Goal: Task Accomplishment & Management: Manage account settings

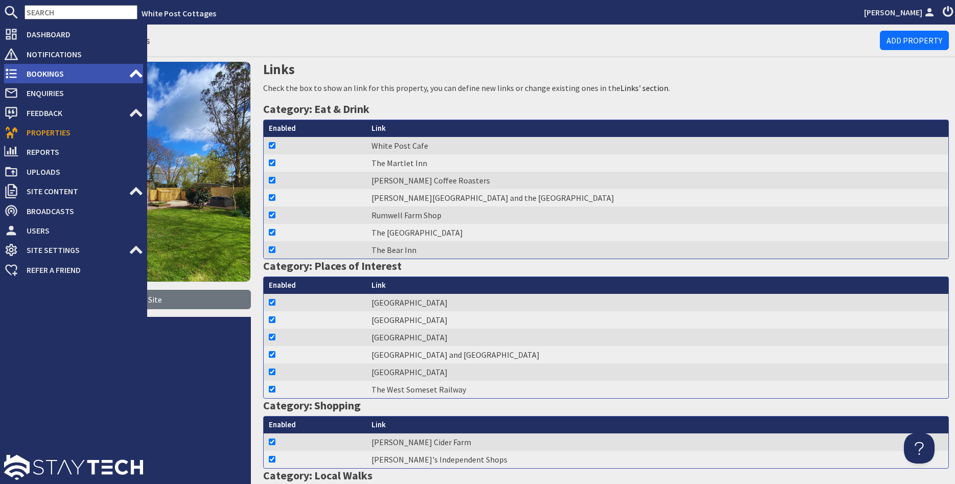
click at [15, 70] on use at bounding box center [11, 74] width 11 height 10
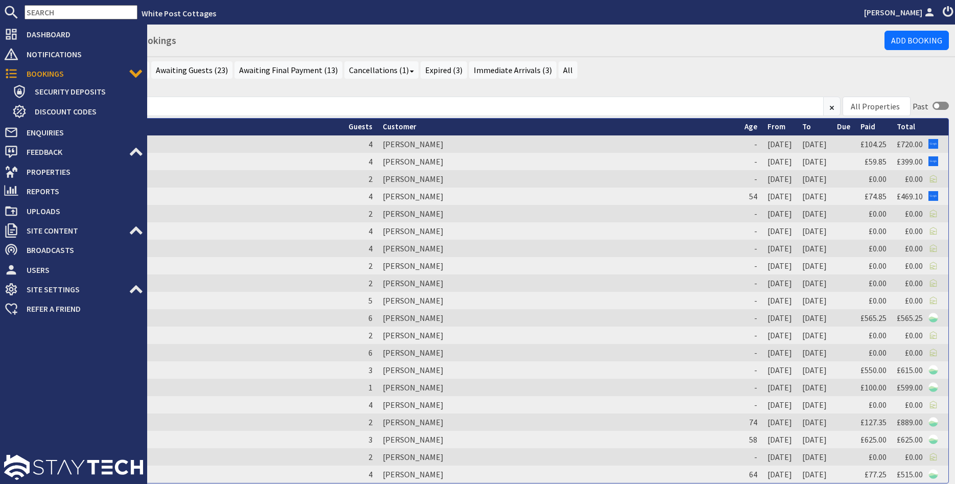
click at [31, 74] on span "Bookings" at bounding box center [73, 73] width 110 height 16
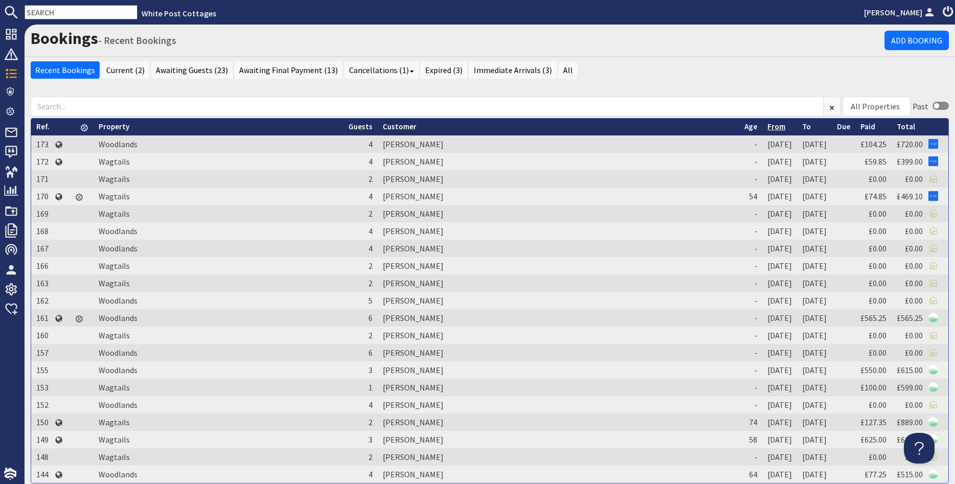
click at [767, 126] on link "From" at bounding box center [776, 127] width 18 height 10
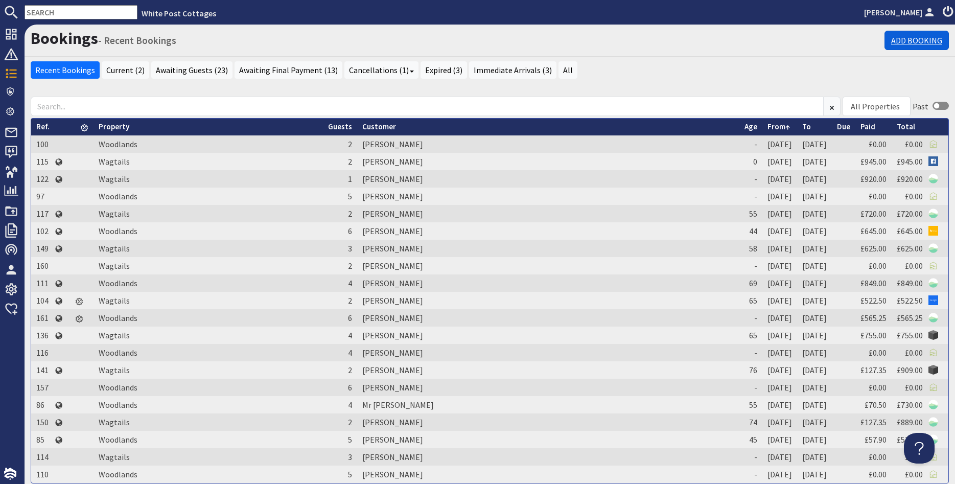
click at [936, 39] on link "Add Booking" at bounding box center [916, 40] width 64 height 19
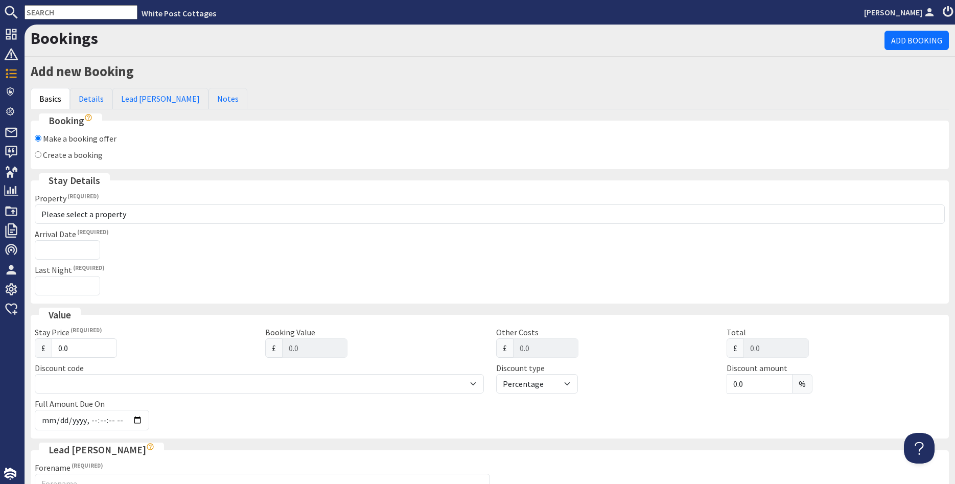
click at [38, 154] on input "Create a booking" at bounding box center [38, 154] width 7 height 7
radio input "true"
checkbox input "false"
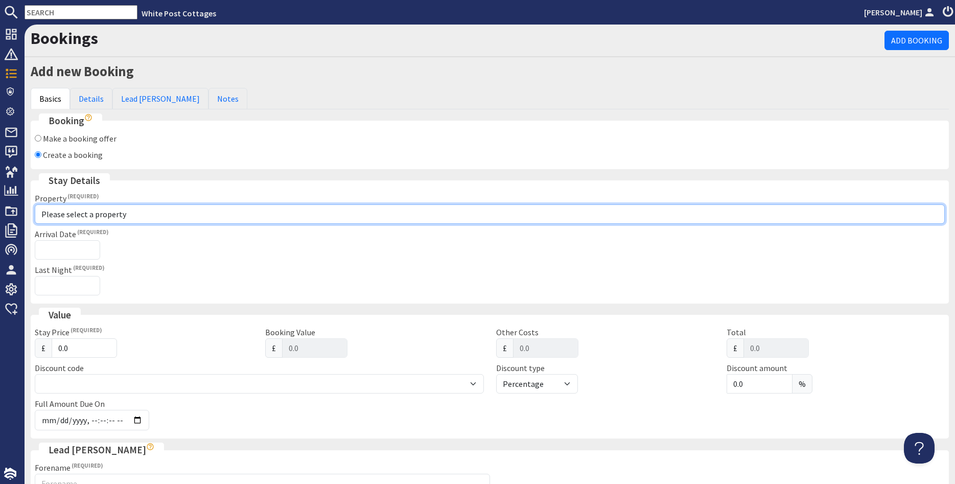
click at [35, 204] on select "Please select a property Wagtails Woodlands" at bounding box center [490, 213] width 910 height 19
select select "1113"
click option "Woodlands" at bounding box center [0, 0] width 0 height 0
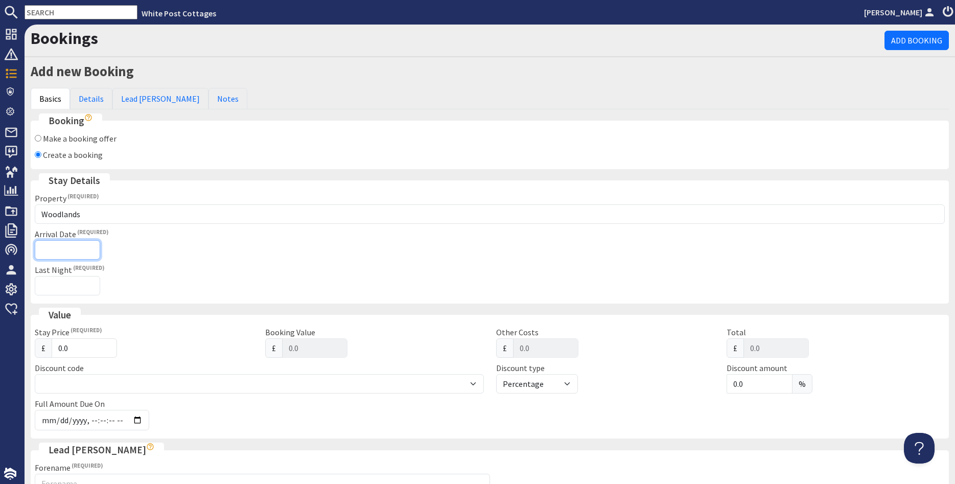
click at [56, 246] on input "Arrival Date" at bounding box center [67, 249] width 65 height 19
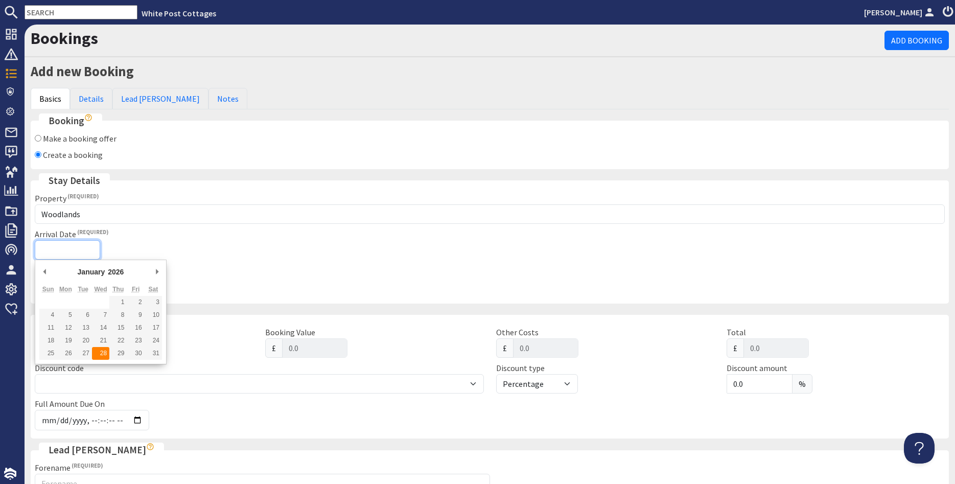
type input "[DATE]"
type input "[DATE]T23:59:59"
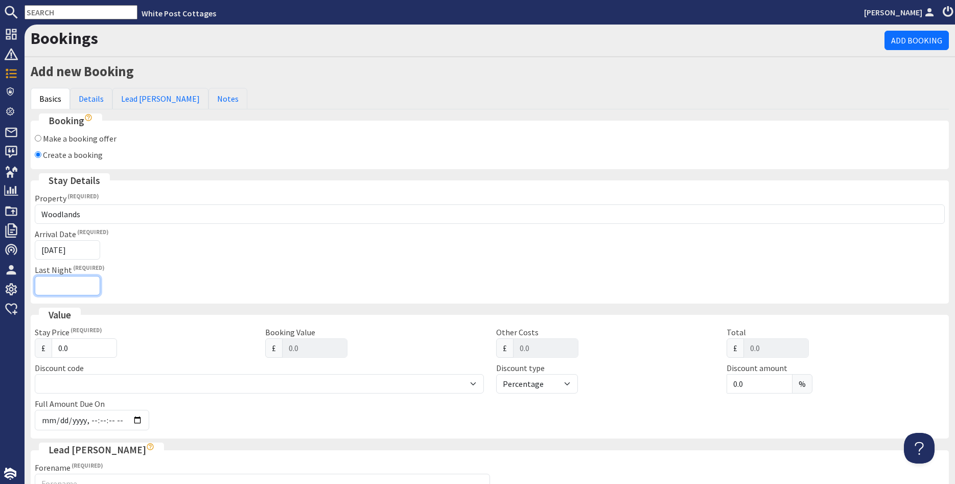
click at [68, 285] on input "Last Night" at bounding box center [67, 285] width 65 height 19
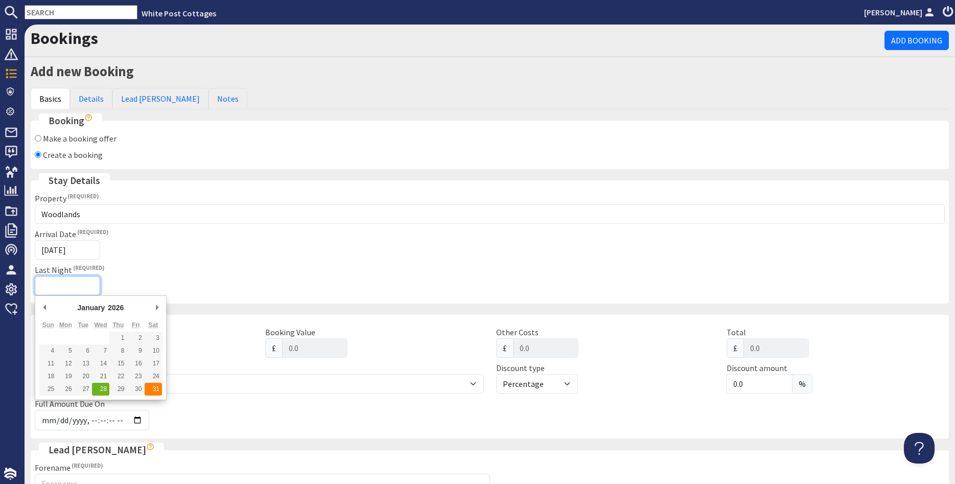
type input "[DATE]"
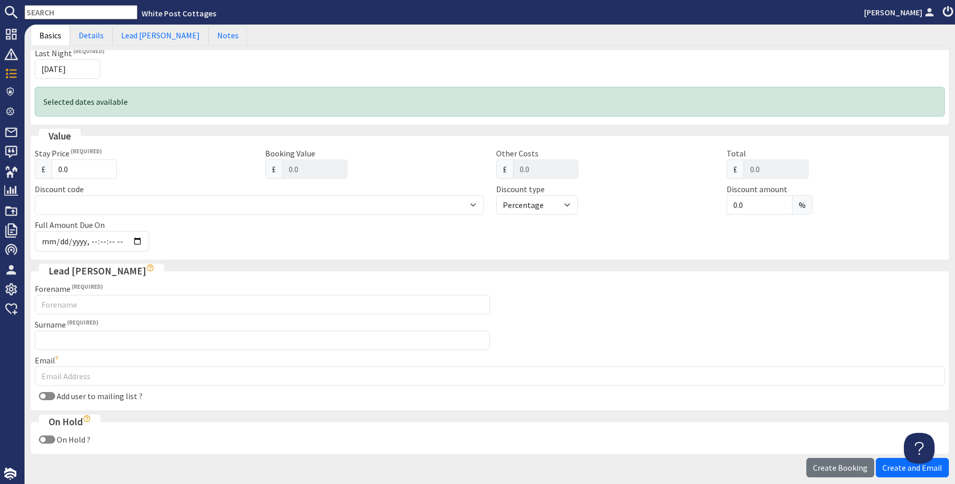
scroll to position [245, 0]
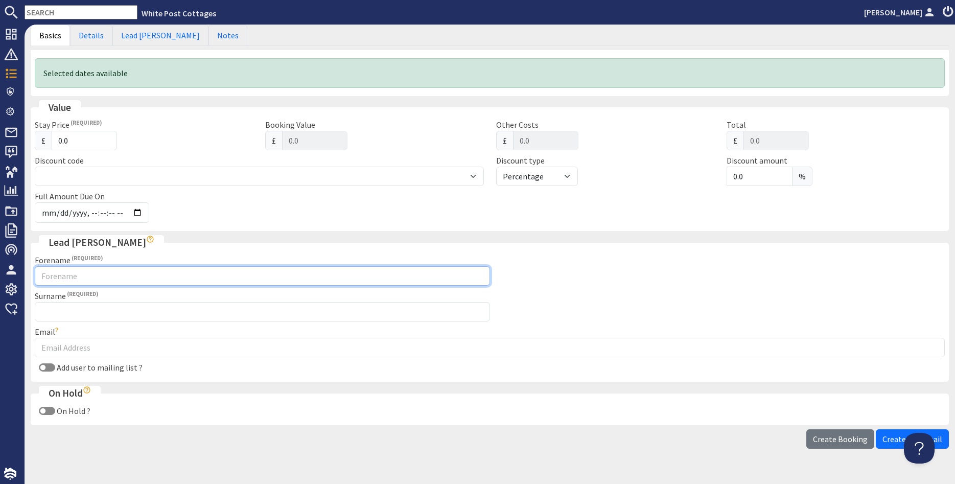
click at [136, 280] on input "Forename" at bounding box center [262, 275] width 455 height 19
type input "[PERSON_NAME]"
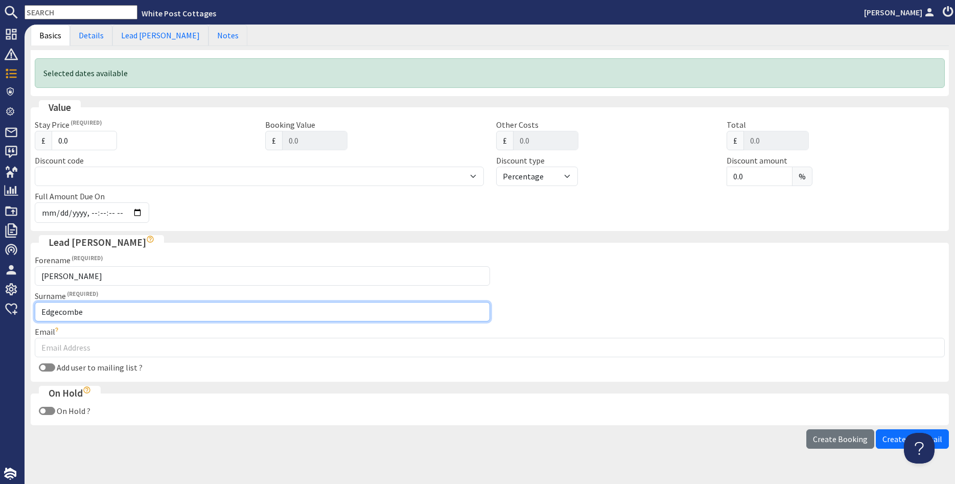
type input "Edgecombe"
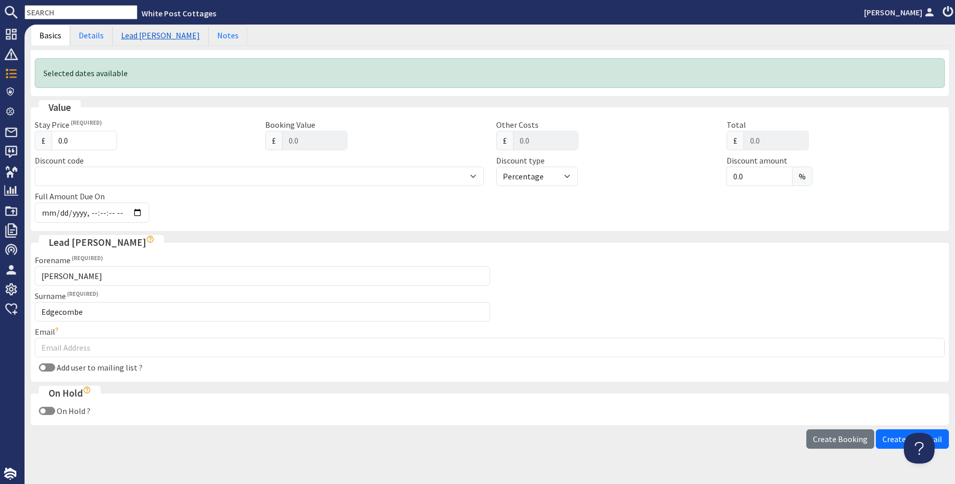
click at [135, 39] on link "Lead [PERSON_NAME]" at bounding box center [160, 35] width 96 height 21
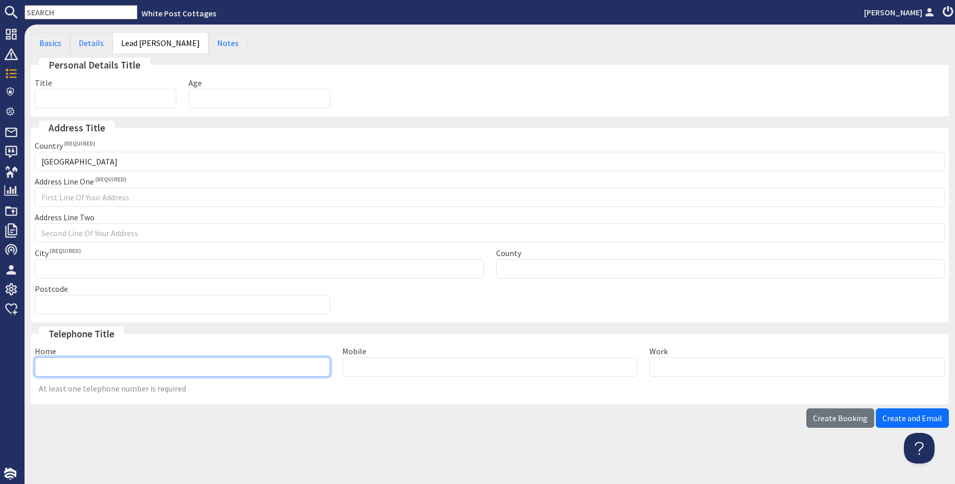
paste input "07855133398"
type input "07855133398"
click at [89, 43] on link "Details" at bounding box center [91, 42] width 42 height 21
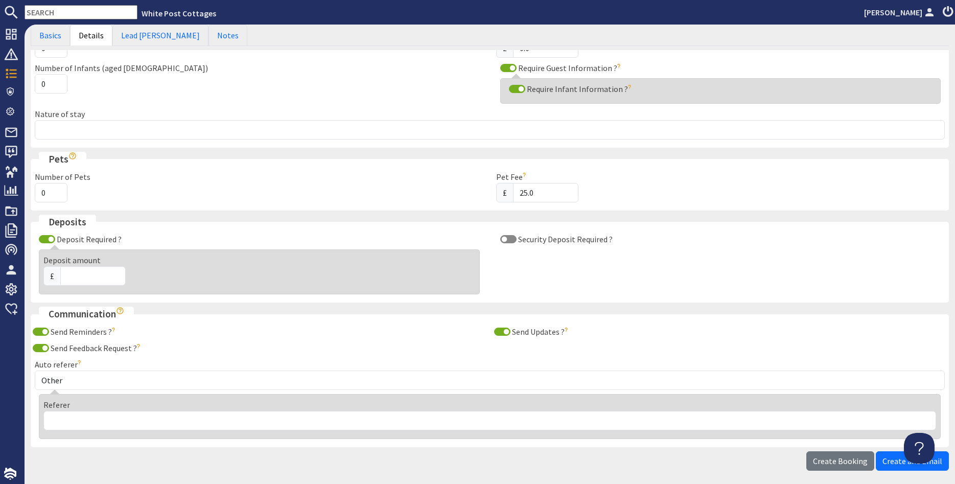
scroll to position [178, 0]
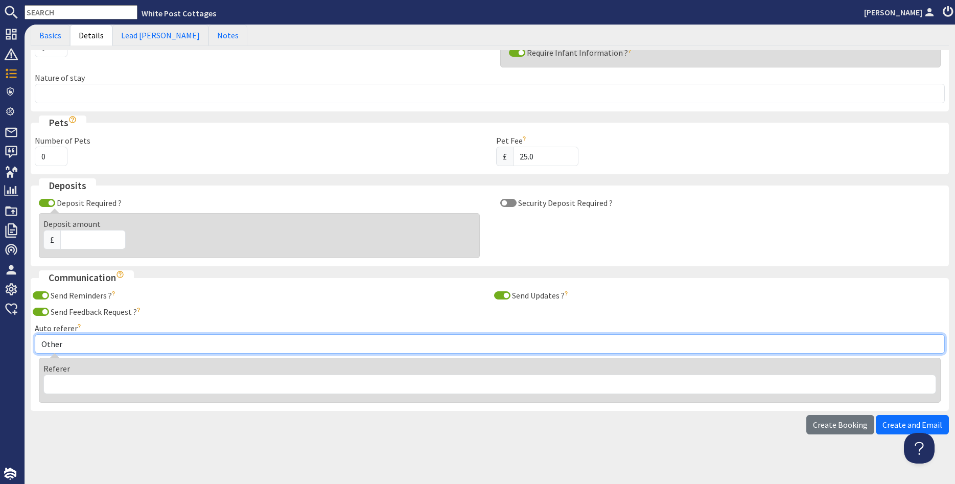
click at [35, 334] on select "Other Aber Cottage and Retreat Abritel Airbnb [PERSON_NAME] House A Moment Of S…" at bounding box center [490, 343] width 910 height 19
select select "389"
click option "[DOMAIN_NAME]" at bounding box center [0, 0] width 0 height 0
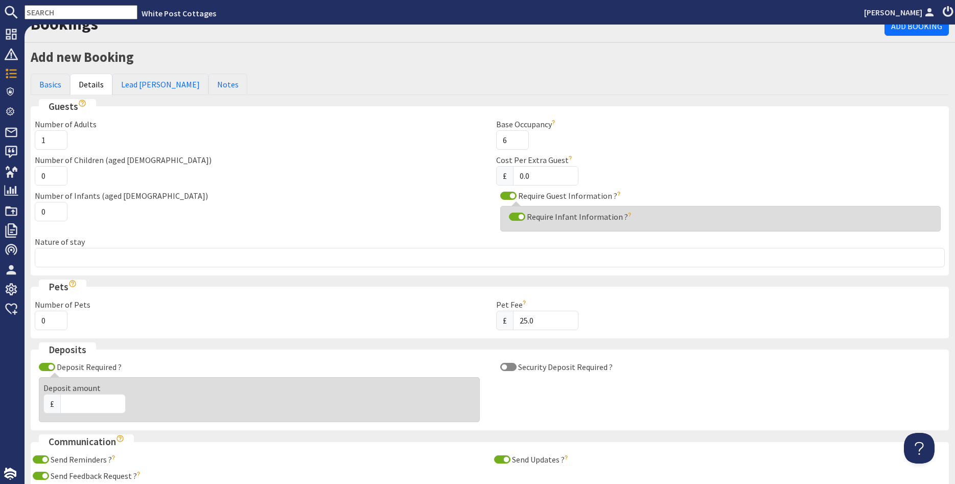
scroll to position [13, 0]
type input "2"
click at [56, 140] on input "2" at bounding box center [51, 140] width 33 height 19
click at [42, 83] on link "Basics" at bounding box center [50, 85] width 39 height 21
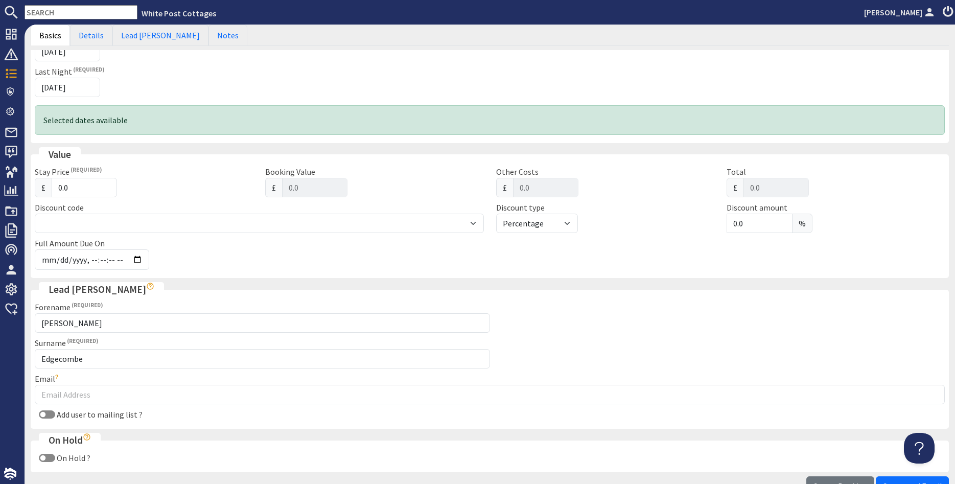
scroll to position [258, 0]
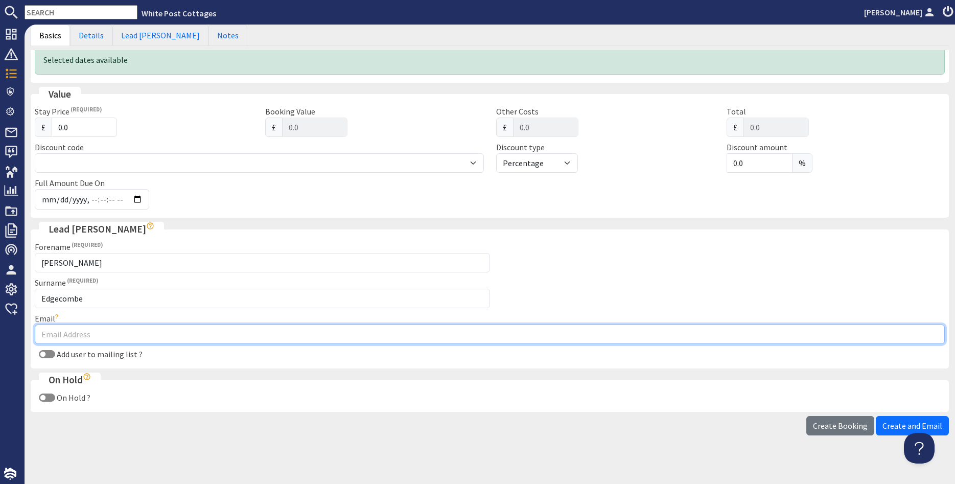
click at [57, 334] on input "Email" at bounding box center [490, 333] width 910 height 19
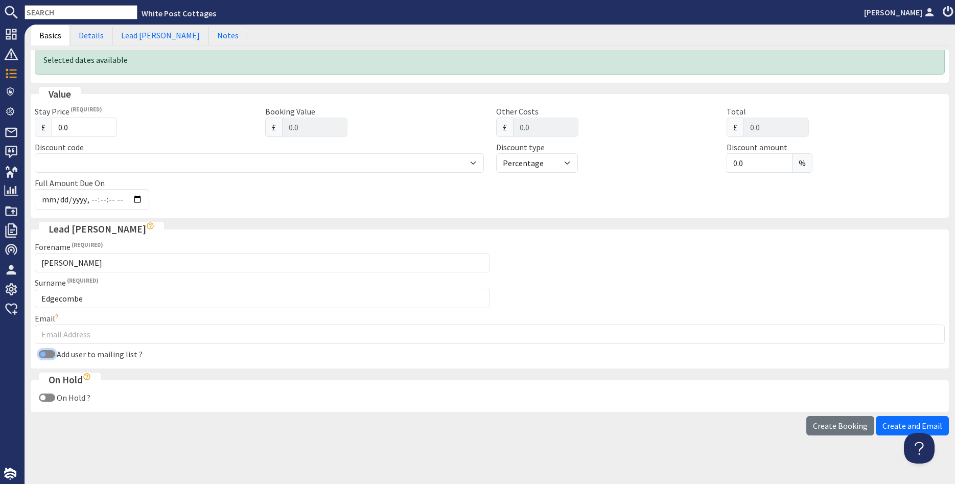
click at [48, 354] on input "Add user to mailing list ?" at bounding box center [47, 354] width 16 height 8
checkbox input "true"
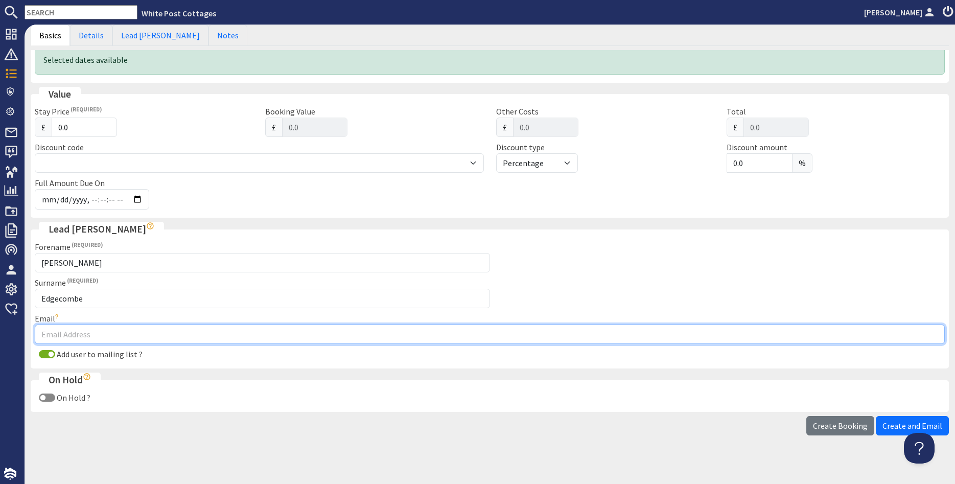
click at [81, 335] on input "Email" at bounding box center [490, 333] width 910 height 19
paste input "[EMAIL_ADDRESS][DOMAIN_NAME]"
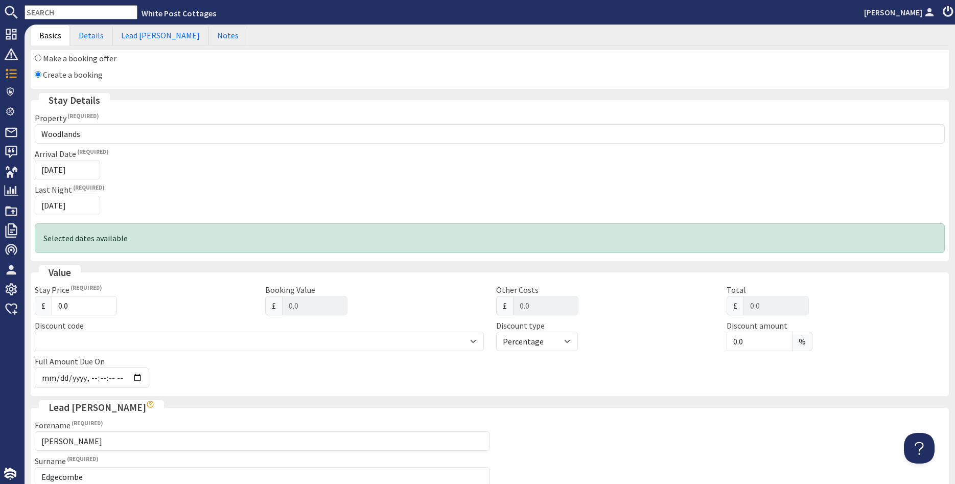
scroll to position [75, 0]
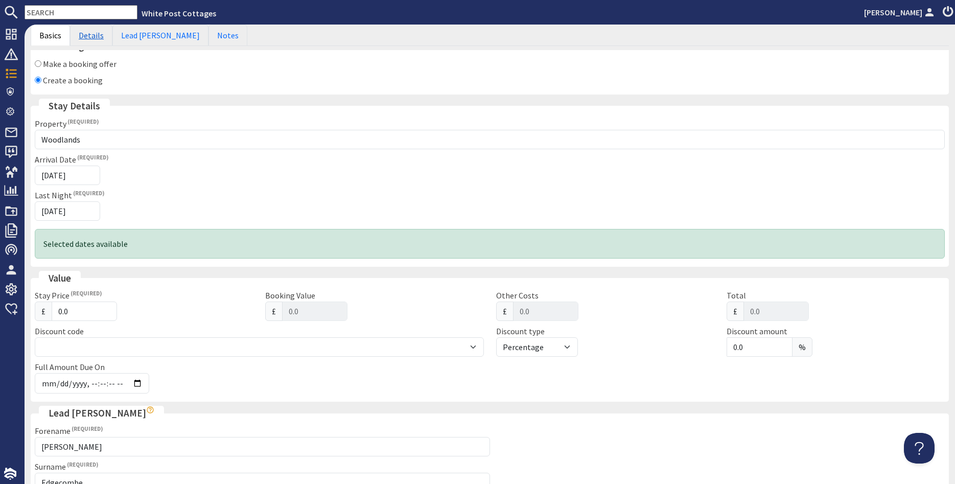
type input "[EMAIL_ADDRESS][DOMAIN_NAME]"
click at [88, 35] on link "Details" at bounding box center [91, 35] width 42 height 21
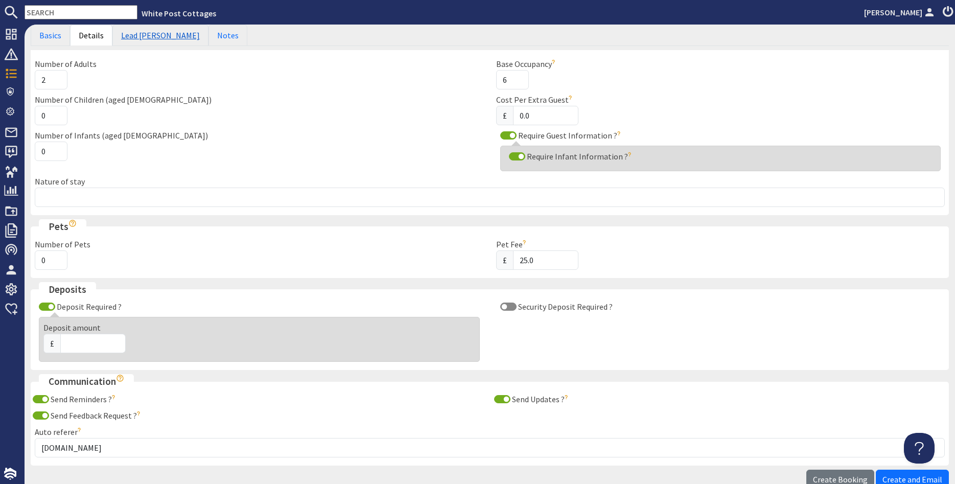
click at [136, 33] on link "Lead [PERSON_NAME]" at bounding box center [160, 35] width 96 height 21
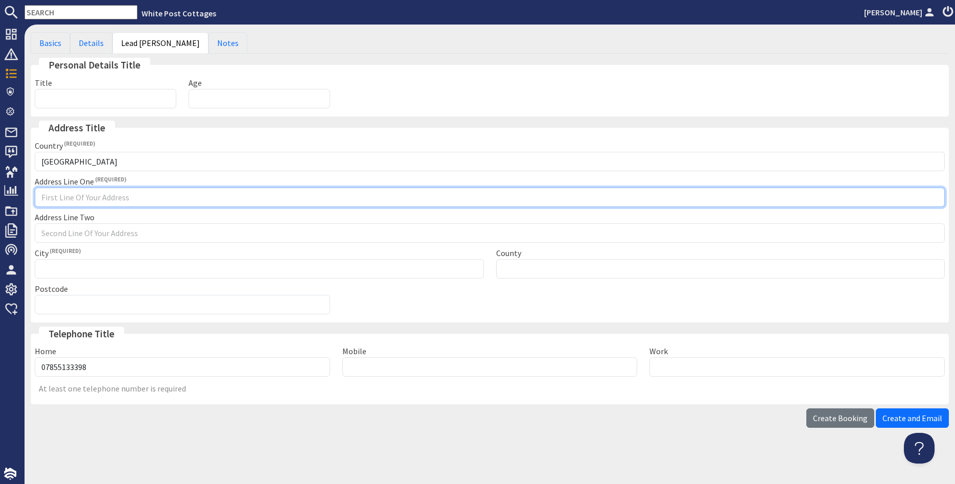
click at [54, 199] on input "Address Line One" at bounding box center [490, 196] width 910 height 19
type input "Unknown"
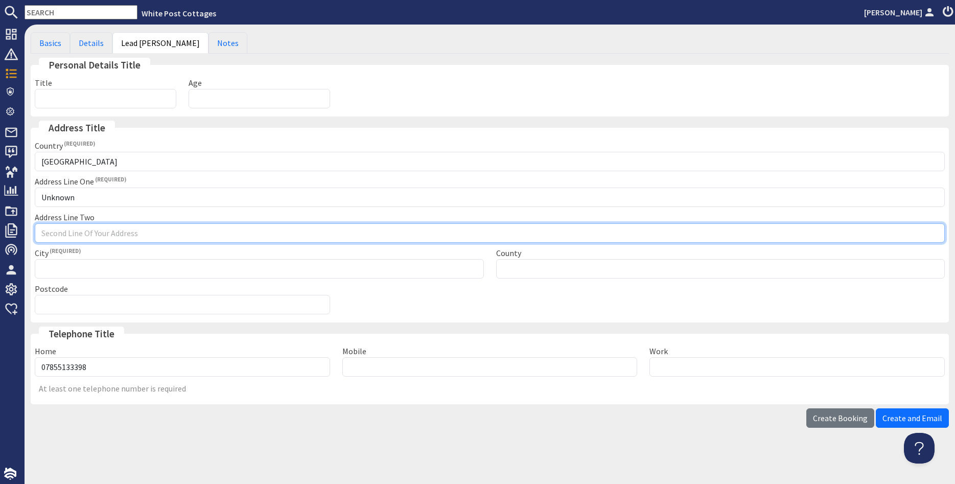
click at [53, 234] on input "Address Line Two" at bounding box center [490, 232] width 910 height 19
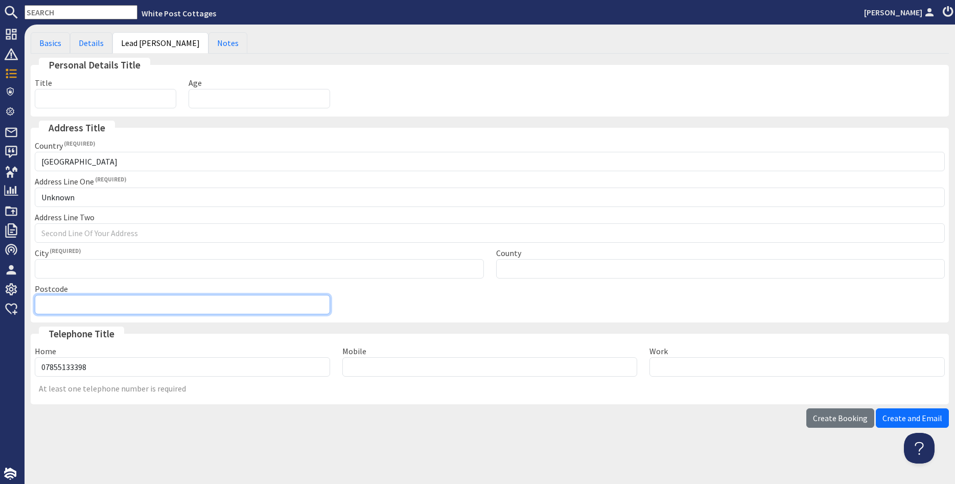
click at [79, 313] on input "Postcode" at bounding box center [182, 304] width 295 height 19
paste input "SO50 8QE"
type input "SO50 8QE"
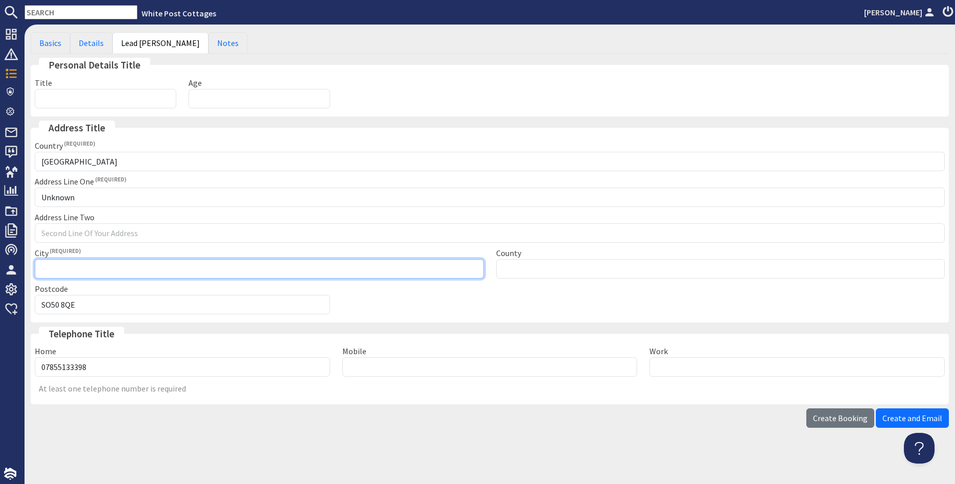
click at [65, 271] on input "City" at bounding box center [259, 268] width 449 height 19
type input "[GEOGRAPHIC_DATA]"
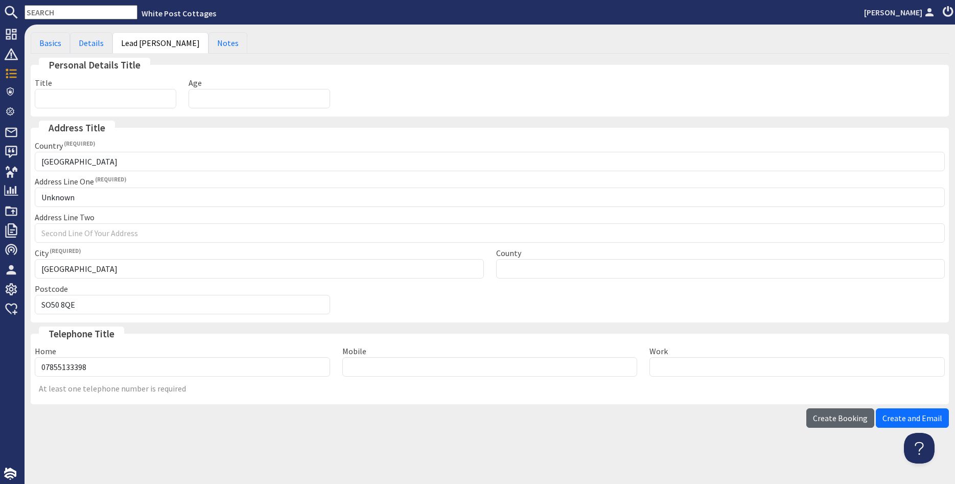
click at [847, 418] on span "Create Booking" at bounding box center [840, 418] width 55 height 10
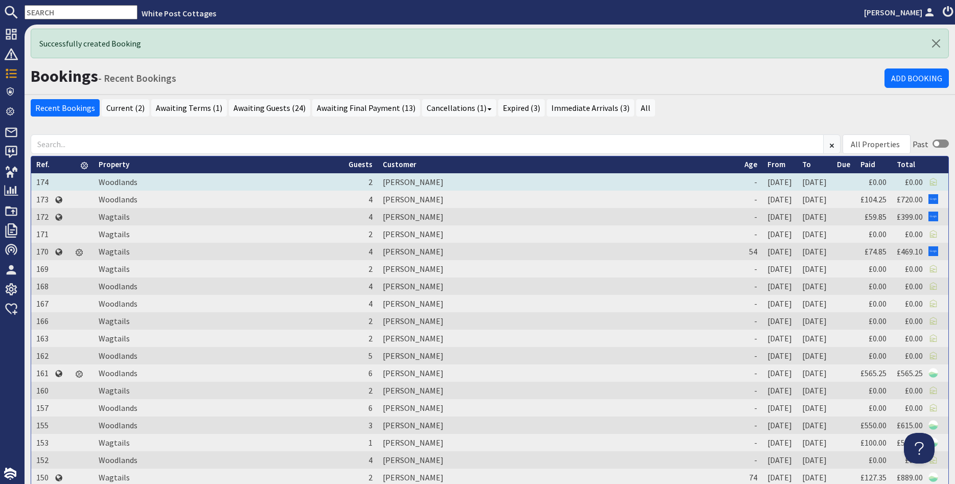
click at [407, 181] on td "[PERSON_NAME]" at bounding box center [558, 181] width 362 height 17
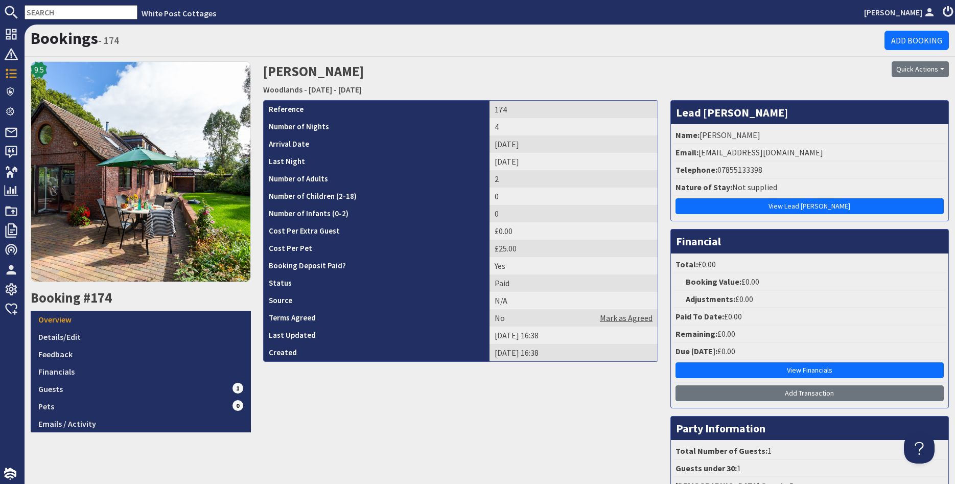
click at [618, 318] on link "Mark as Agreed" at bounding box center [626, 318] width 53 height 12
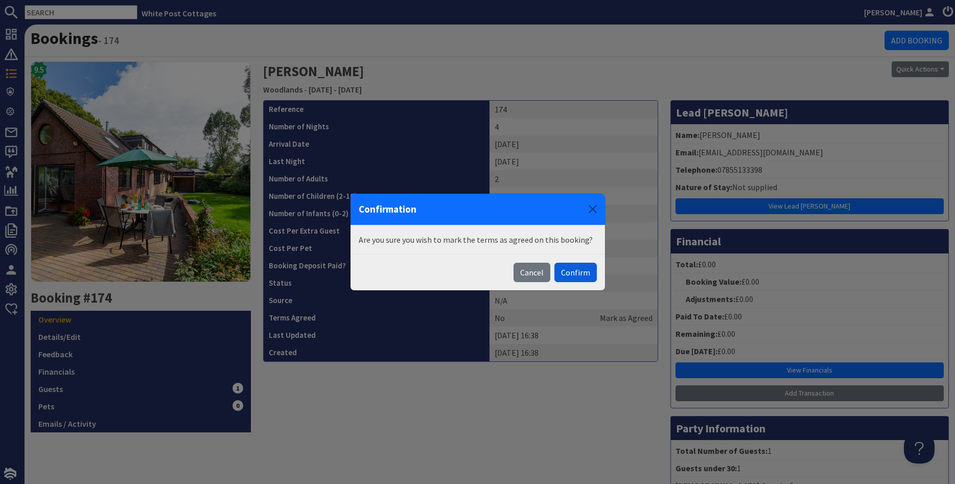
click at [576, 275] on button "Confirm" at bounding box center [575, 272] width 42 height 19
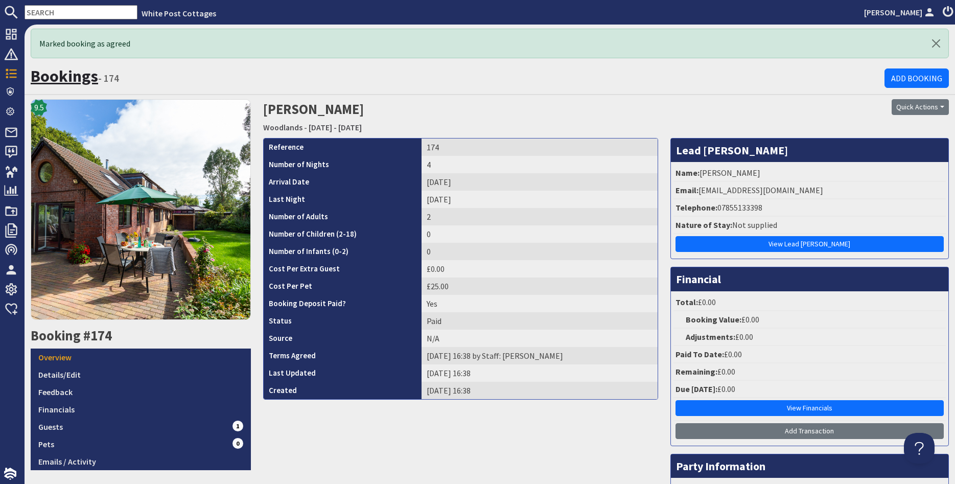
click at [36, 73] on link "Bookings" at bounding box center [64, 76] width 67 height 20
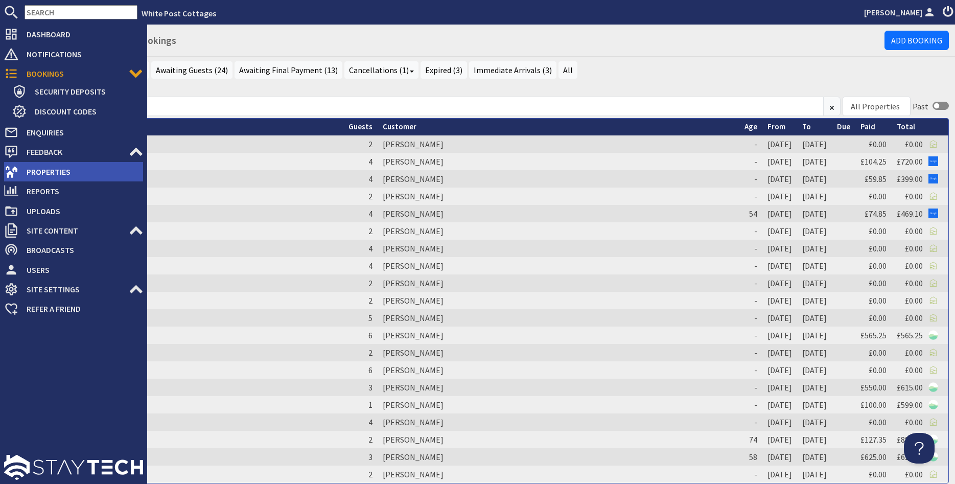
click at [22, 169] on span "Properties" at bounding box center [80, 171] width 125 height 16
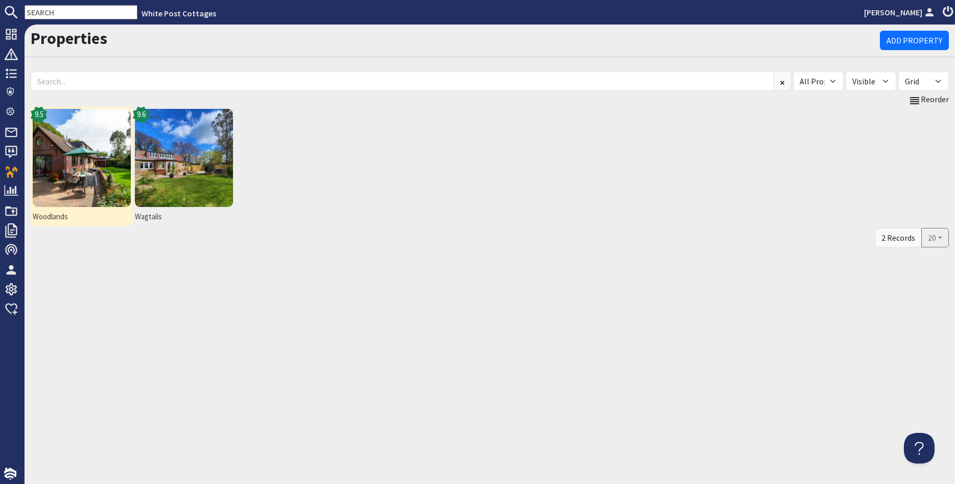
click at [58, 218] on span "Woodlands" at bounding box center [82, 217] width 98 height 12
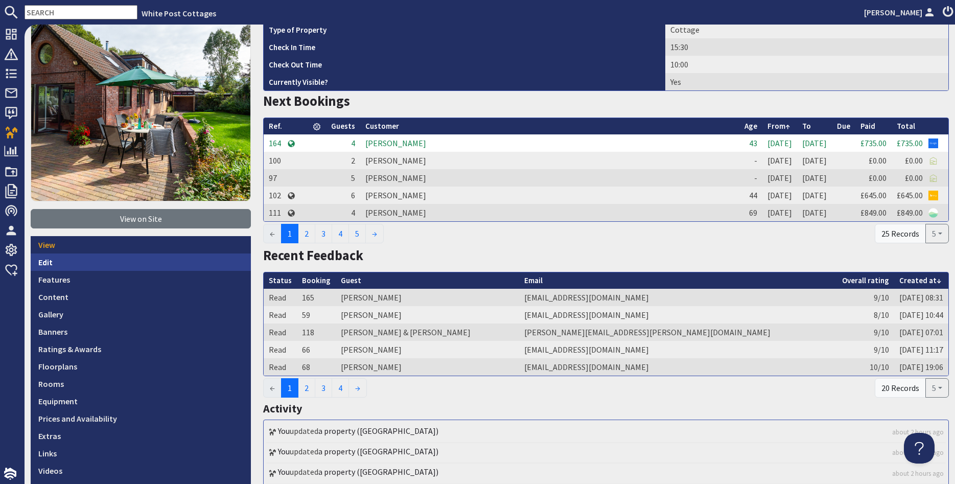
scroll to position [123, 0]
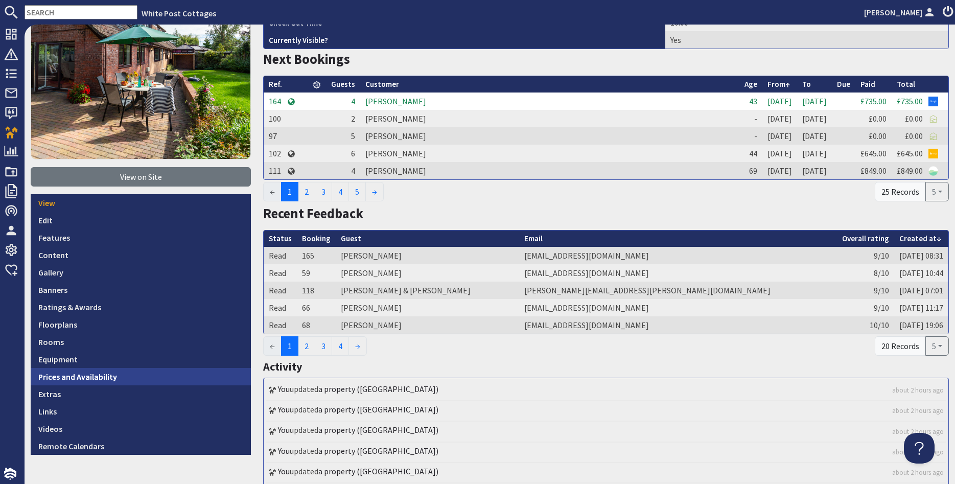
click at [91, 374] on link "Prices and Availability" at bounding box center [141, 376] width 220 height 17
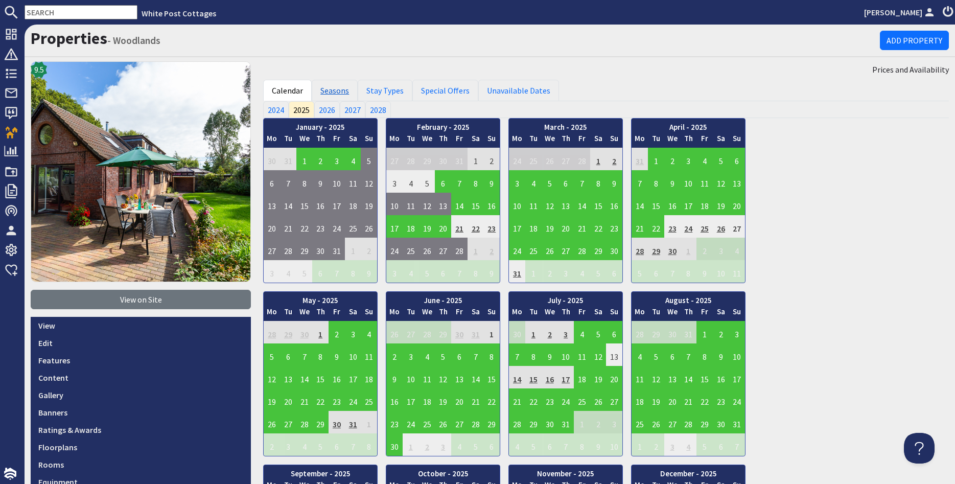
click at [337, 92] on link "Seasons" at bounding box center [335, 90] width 46 height 21
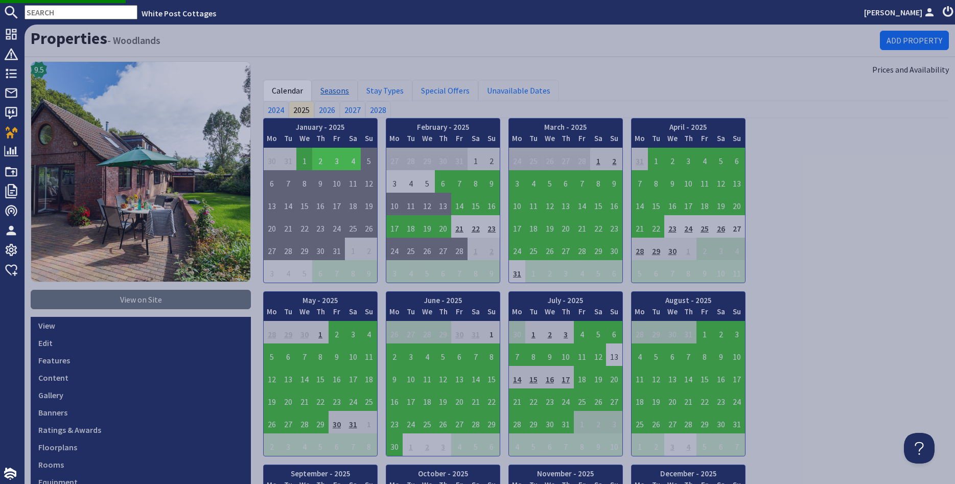
click at [330, 92] on link "Seasons" at bounding box center [335, 90] width 46 height 21
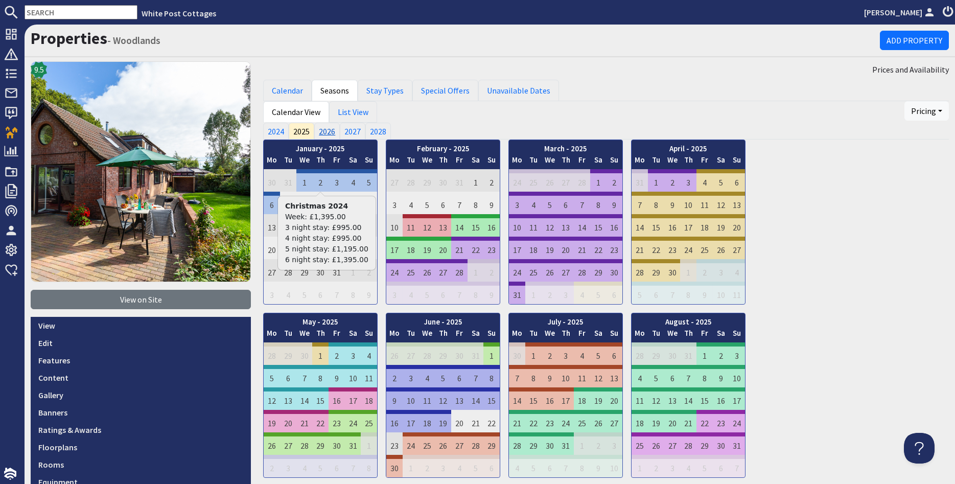
click at [325, 127] on link "2026" at bounding box center [327, 131] width 26 height 16
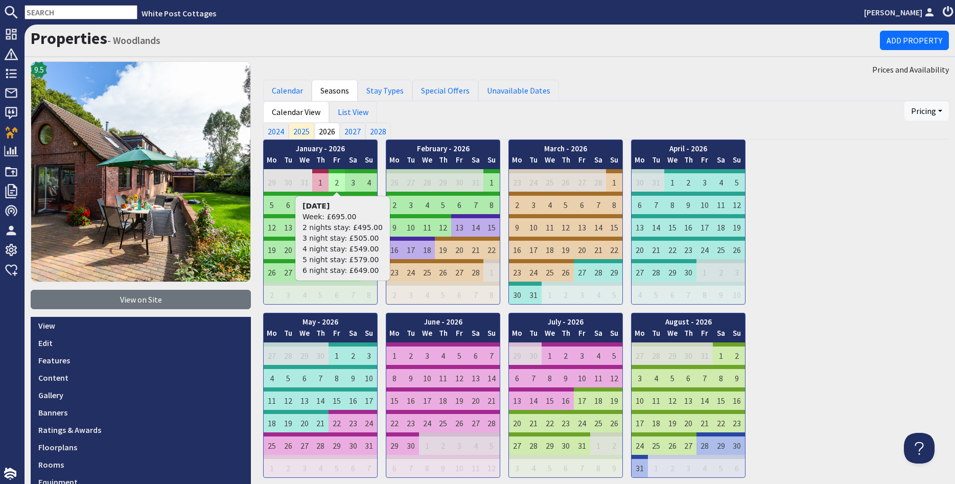
click at [335, 183] on td "2" at bounding box center [336, 180] width 16 height 22
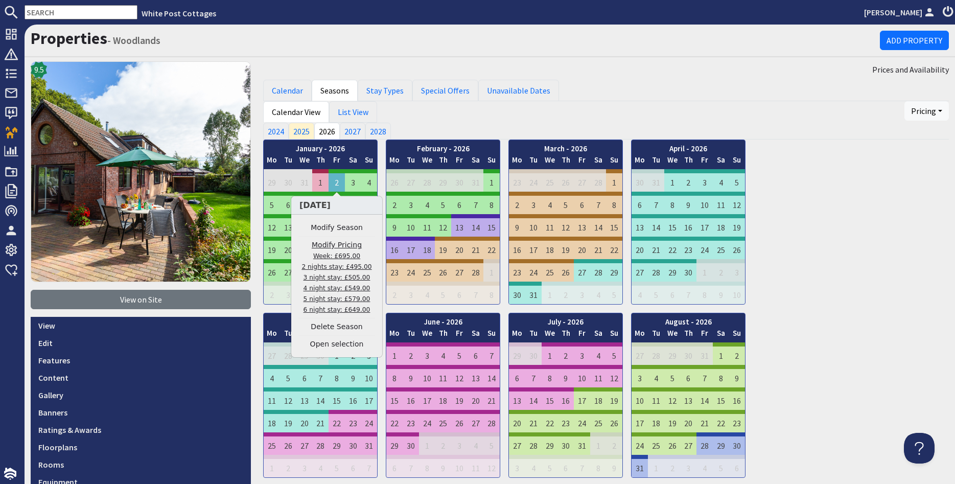
click at [332, 243] on link "Modify Pricing Week: £695.00 2 nights stay: £495.00 3 night stay: £505.00 4 nig…" at bounding box center [336, 277] width 77 height 75
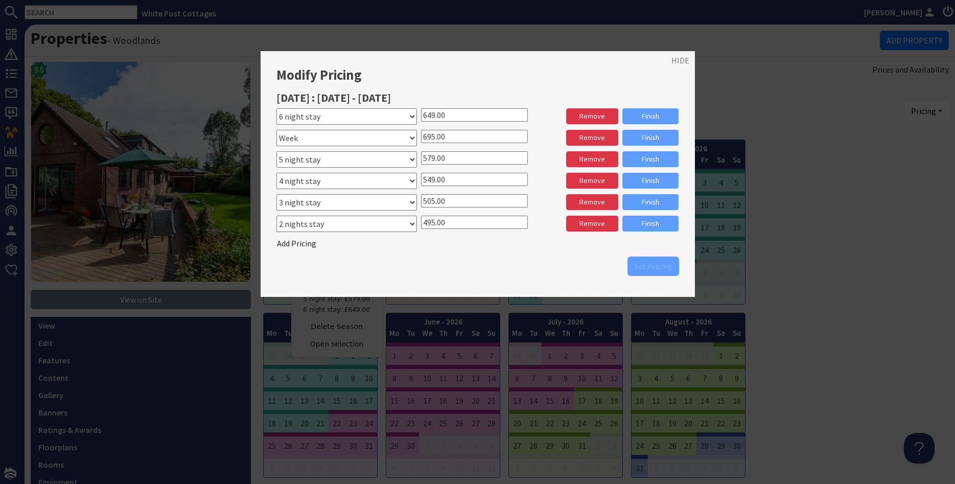
drag, startPoint x: 434, startPoint y: 179, endPoint x: 417, endPoint y: 182, distance: 17.1
click at [421, 182] on input "549.00" at bounding box center [474, 179] width 107 height 13
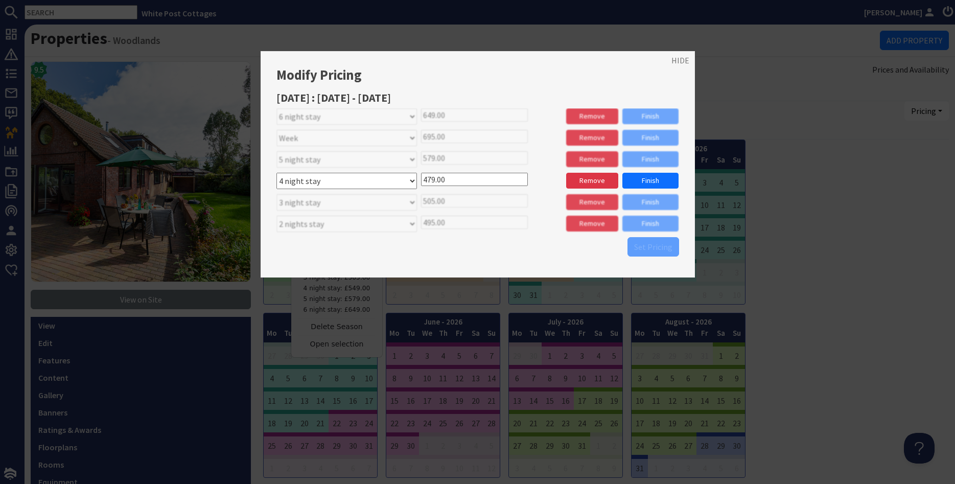
type input "479.00"
click at [641, 180] on link "Finish" at bounding box center [650, 181] width 56 height 16
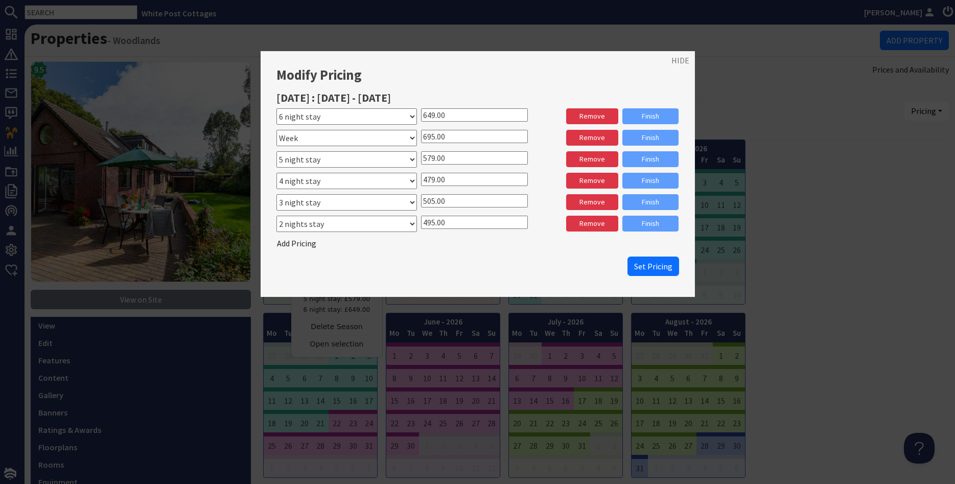
drag, startPoint x: 458, startPoint y: 200, endPoint x: 377, endPoint y: 200, distance: 80.7
click at [421, 200] on input "505.00" at bounding box center [474, 200] width 107 height 13
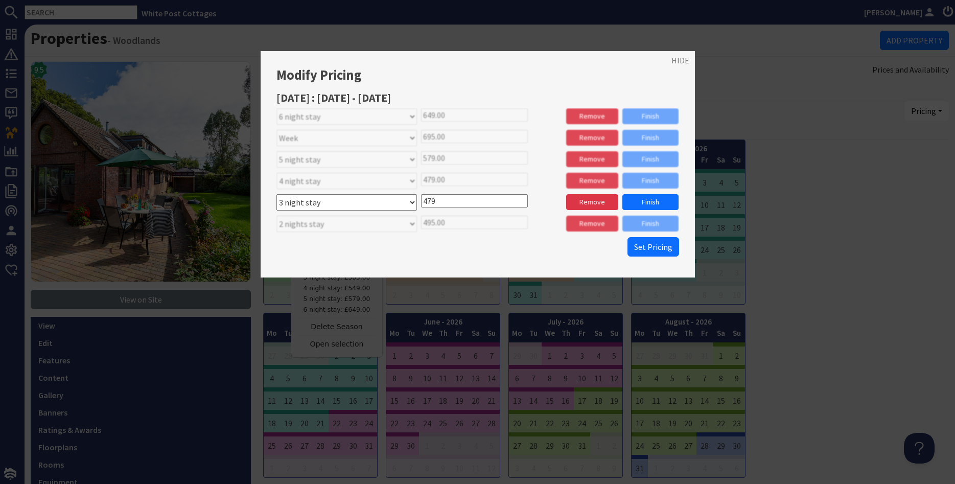
type input "479"
click at [461, 231] on div "Please select a stay type Week Weekend 3 nights Weekend 2 nights 2 nights stay …" at bounding box center [477, 225] width 403 height 19
click at [643, 203] on link "Finish" at bounding box center [650, 202] width 56 height 16
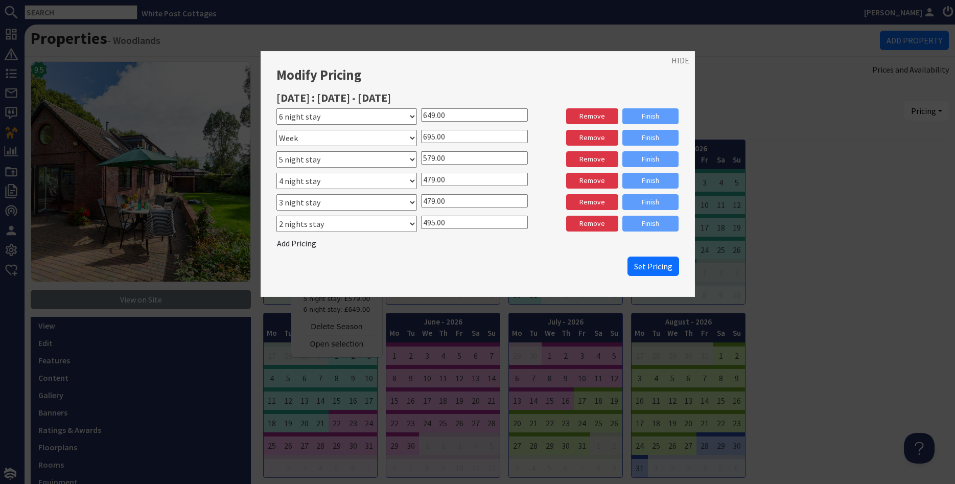
drag, startPoint x: 458, startPoint y: 224, endPoint x: 382, endPoint y: 224, distance: 75.6
click at [421, 224] on input "495.00" at bounding box center [474, 222] width 107 height 13
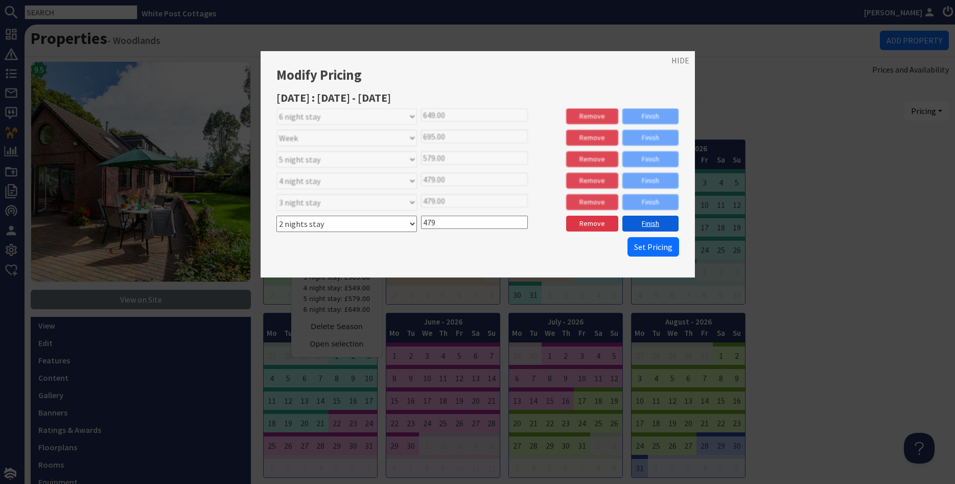
type input "479"
click at [644, 226] on link "Finish" at bounding box center [650, 224] width 56 height 16
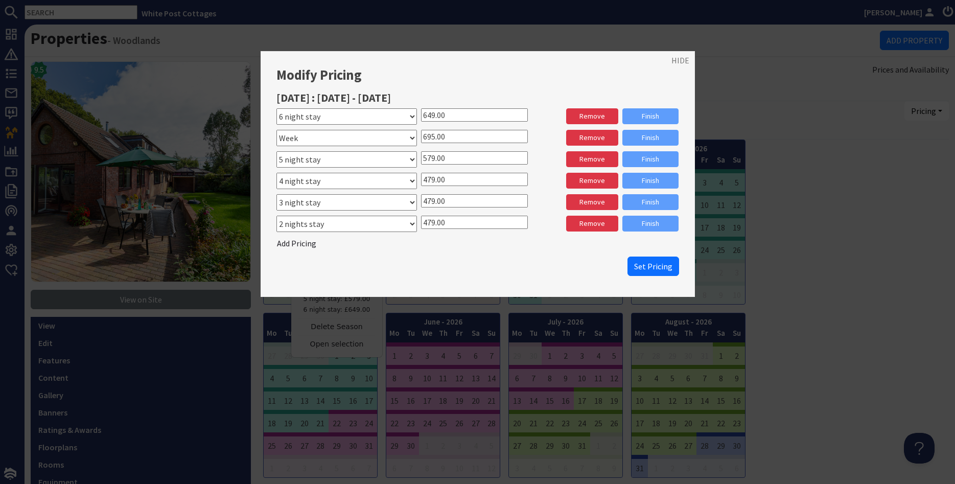
drag, startPoint x: 453, startPoint y: 159, endPoint x: 400, endPoint y: 155, distance: 52.3
click at [421, 155] on input "579.00" at bounding box center [474, 157] width 107 height 13
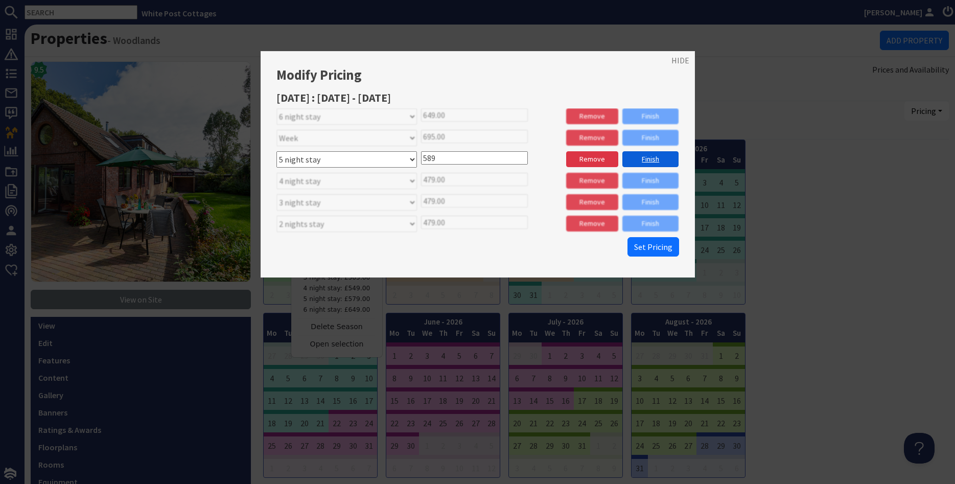
type input "589"
click at [647, 160] on link "Finish" at bounding box center [650, 159] width 56 height 16
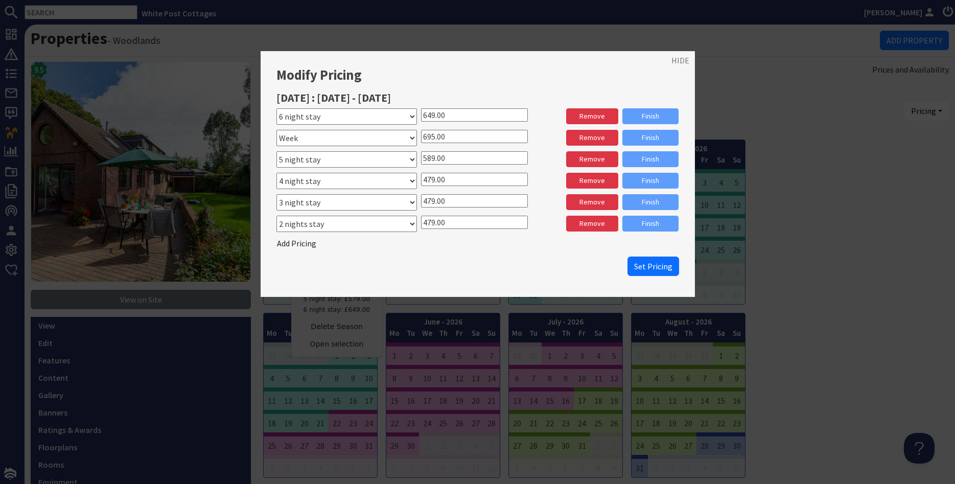
drag, startPoint x: 452, startPoint y: 138, endPoint x: 366, endPoint y: 137, distance: 85.8
click at [421, 137] on input "695.00" at bounding box center [474, 136] width 107 height 13
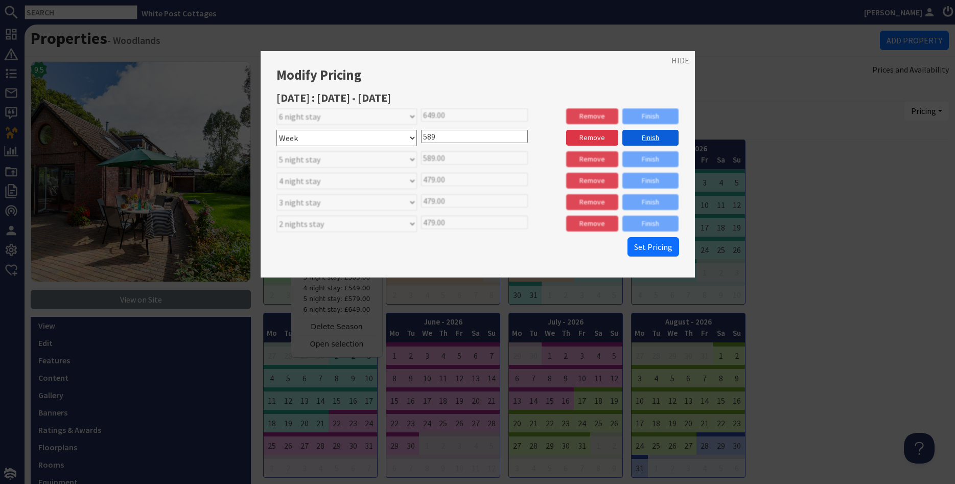
type input "589"
click at [658, 134] on link "Finish" at bounding box center [650, 138] width 56 height 16
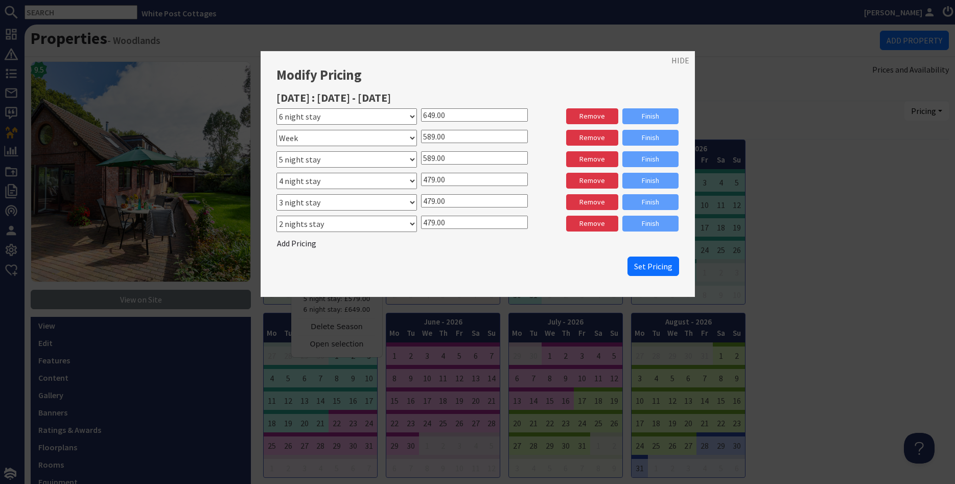
drag, startPoint x: 450, startPoint y: 133, endPoint x: 419, endPoint y: 126, distance: 31.6
click at [421, 130] on input "589.00" at bounding box center [474, 136] width 107 height 13
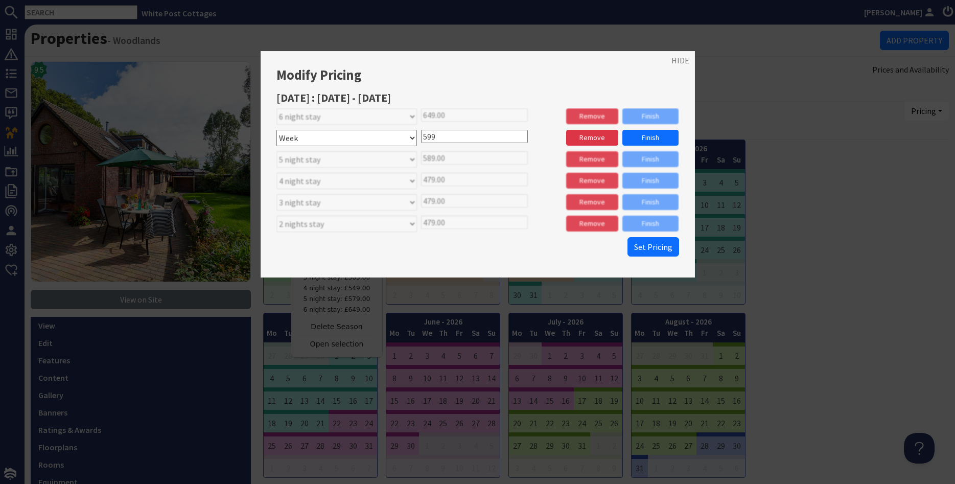
drag, startPoint x: 451, startPoint y: 136, endPoint x: 390, endPoint y: 134, distance: 60.3
click at [421, 134] on input "599" at bounding box center [474, 136] width 107 height 13
type input "749"
click at [641, 137] on link "Finish" at bounding box center [650, 138] width 56 height 16
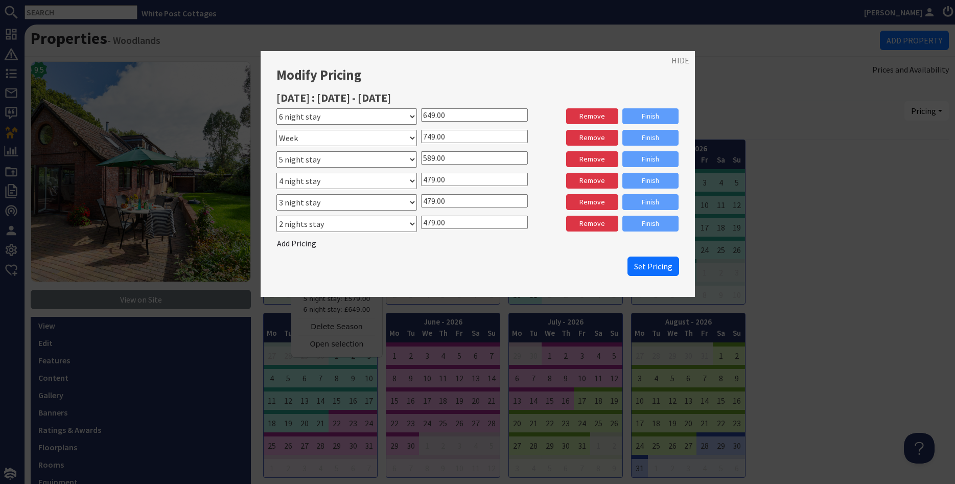
drag, startPoint x: 487, startPoint y: 110, endPoint x: 365, endPoint y: 110, distance: 122.6
click at [421, 110] on input "649.00" at bounding box center [474, 114] width 107 height 13
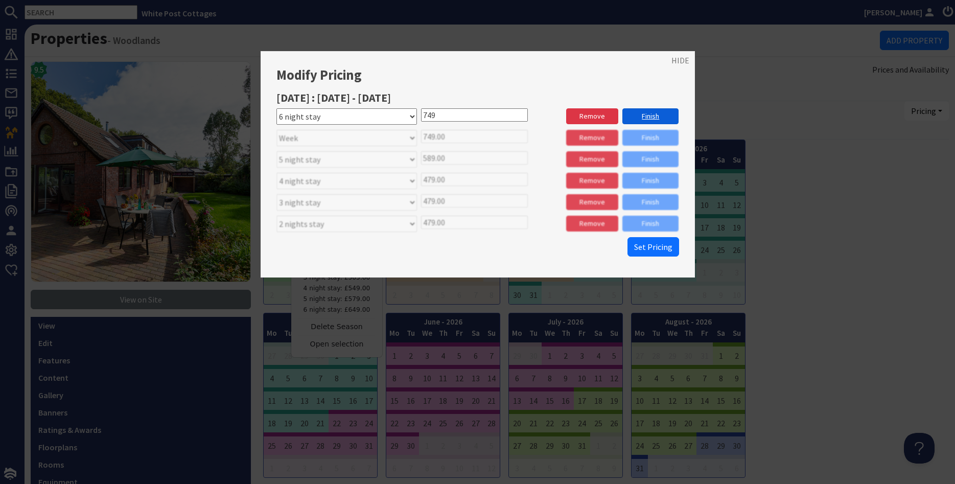
type input "749"
click at [651, 119] on link "Finish" at bounding box center [650, 116] width 56 height 16
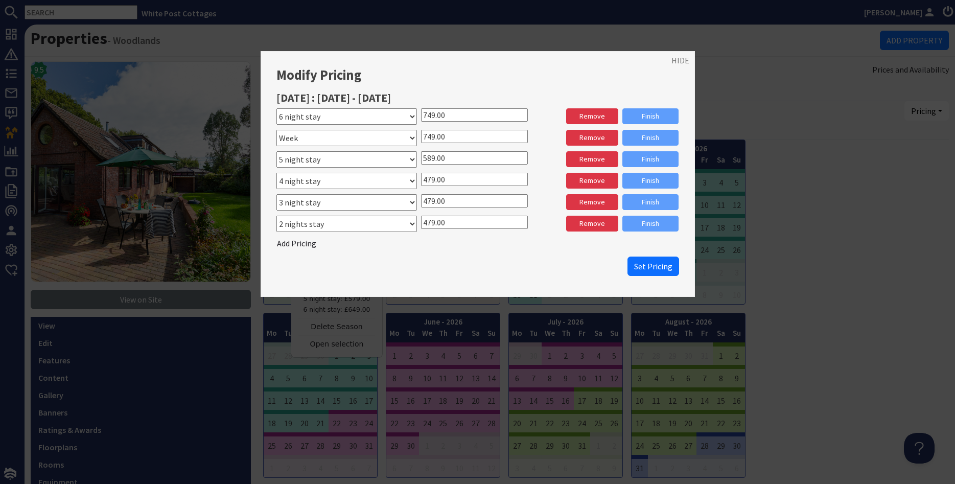
click at [442, 159] on input "589.00" at bounding box center [474, 157] width 107 height 13
drag, startPoint x: 459, startPoint y: 160, endPoint x: 396, endPoint y: 156, distance: 63.0
click at [421, 156] on input "589.00" at bounding box center [474, 157] width 107 height 13
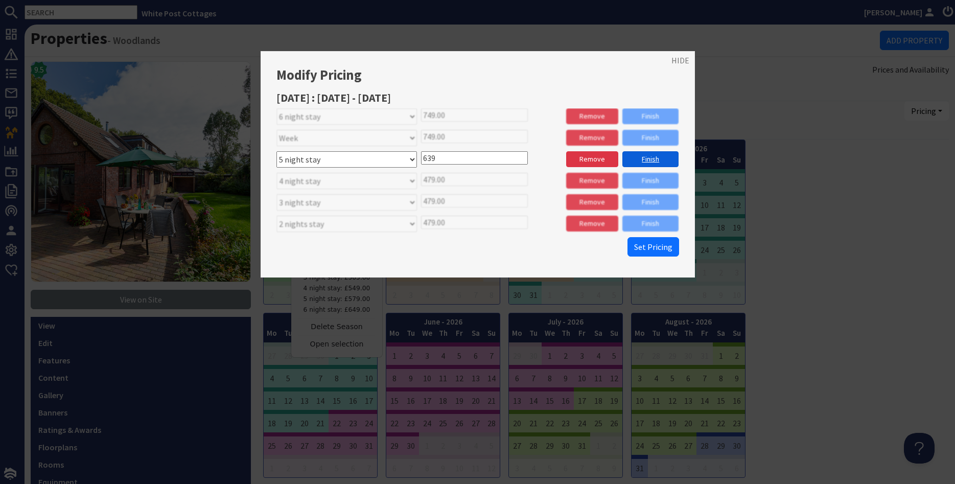
type input "639"
click at [649, 161] on link "Finish" at bounding box center [650, 159] width 56 height 16
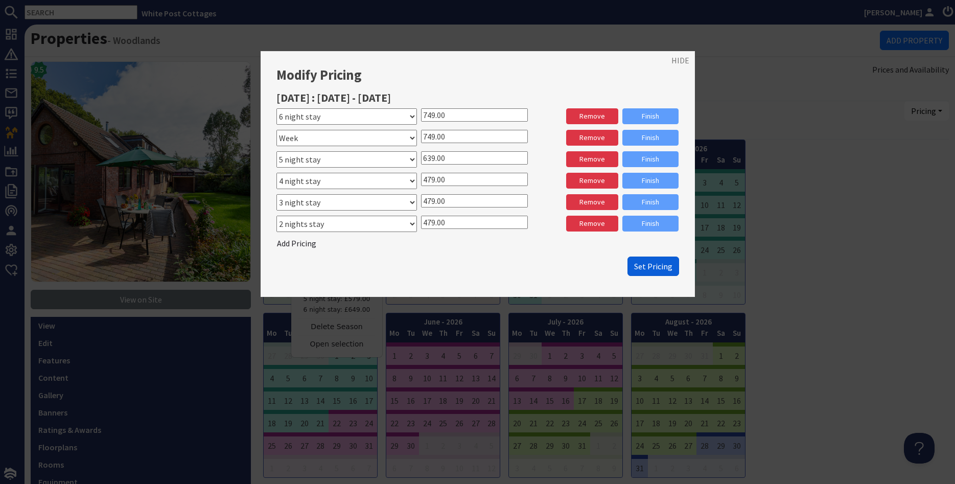
click at [650, 266] on span "Set Pricing" at bounding box center [653, 266] width 38 height 10
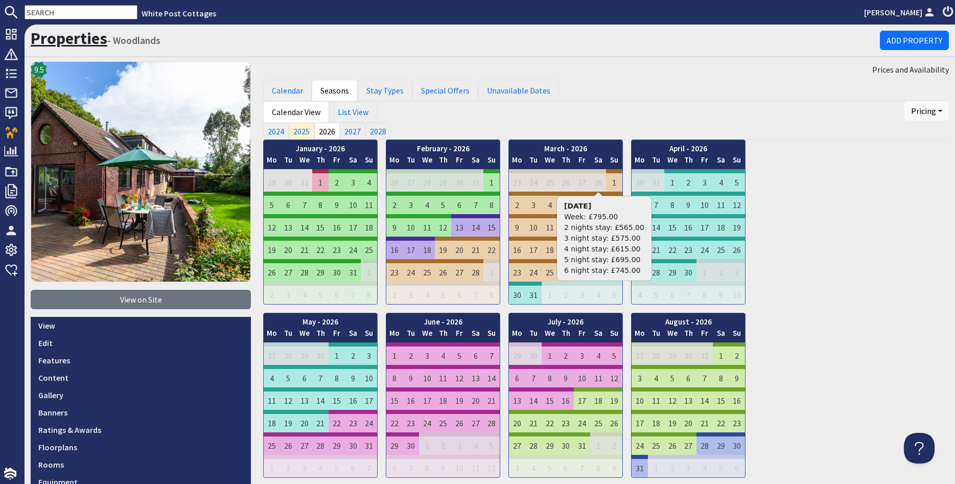
click at [59, 41] on link "Properties" at bounding box center [69, 38] width 77 height 20
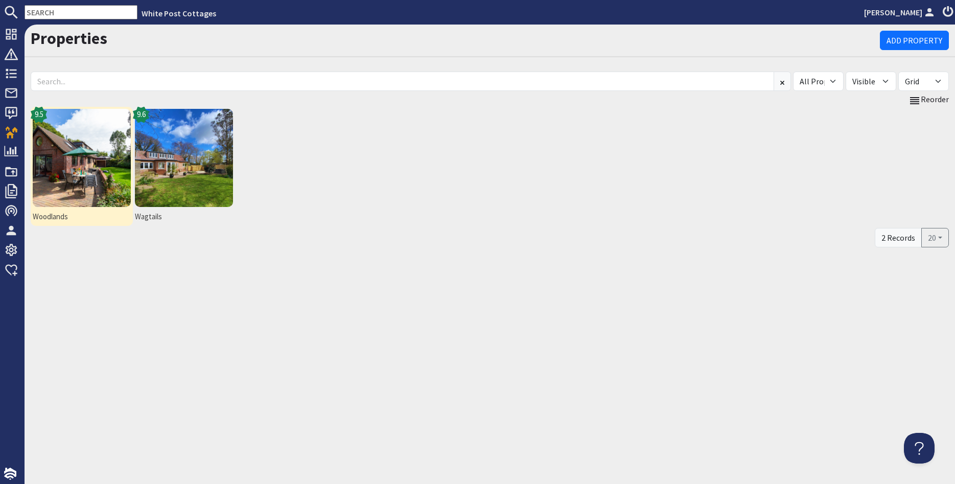
click at [65, 217] on span "Woodlands" at bounding box center [82, 217] width 98 height 12
